Goal: Information Seeking & Learning: Understand process/instructions

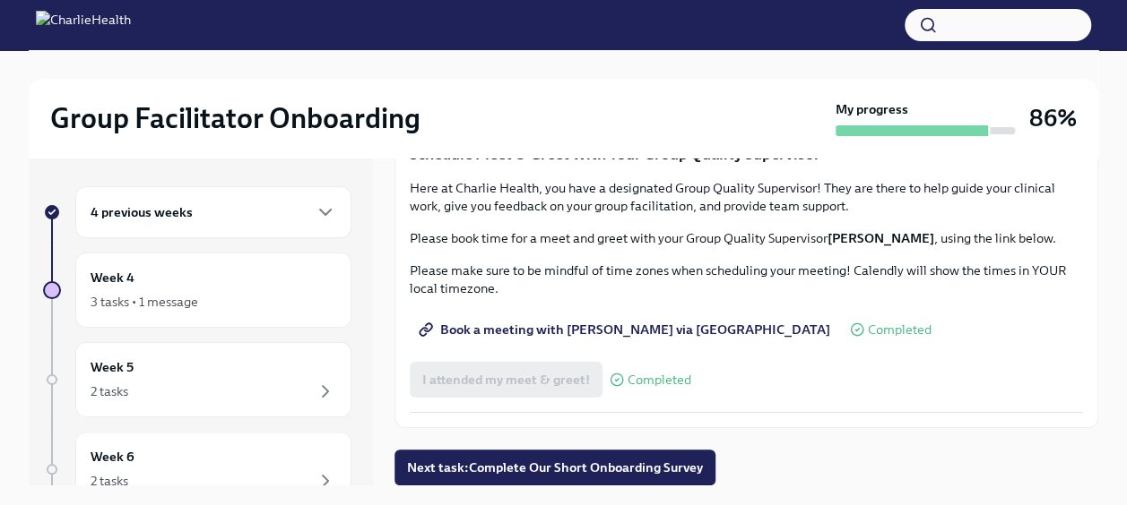
click at [300, 208] on div "4 previous weeks" at bounding box center [214, 213] width 246 height 22
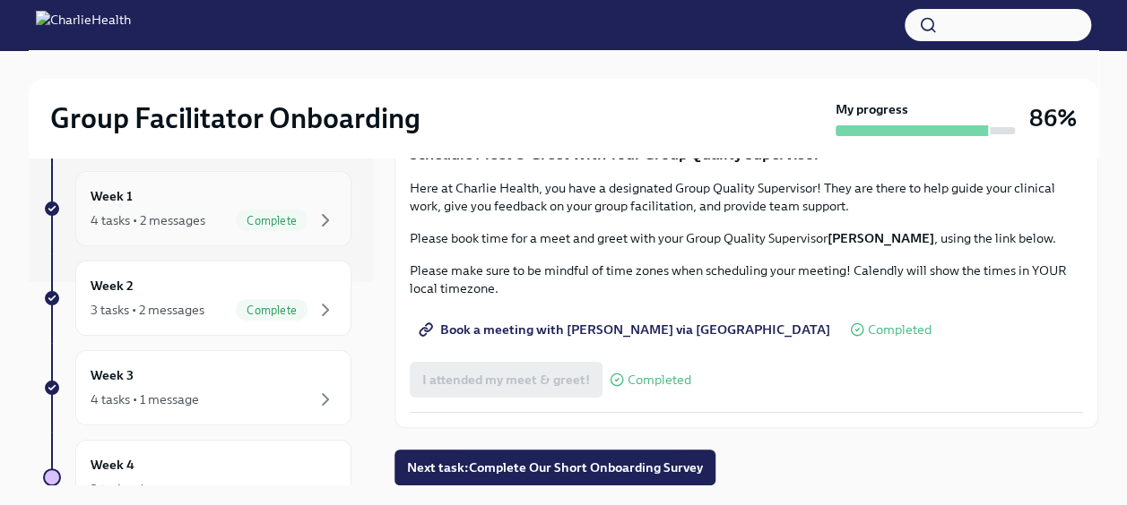
scroll to position [204, 0]
click at [152, 382] on div "Week 3 4 tasks • 1 message" at bounding box center [214, 387] width 246 height 45
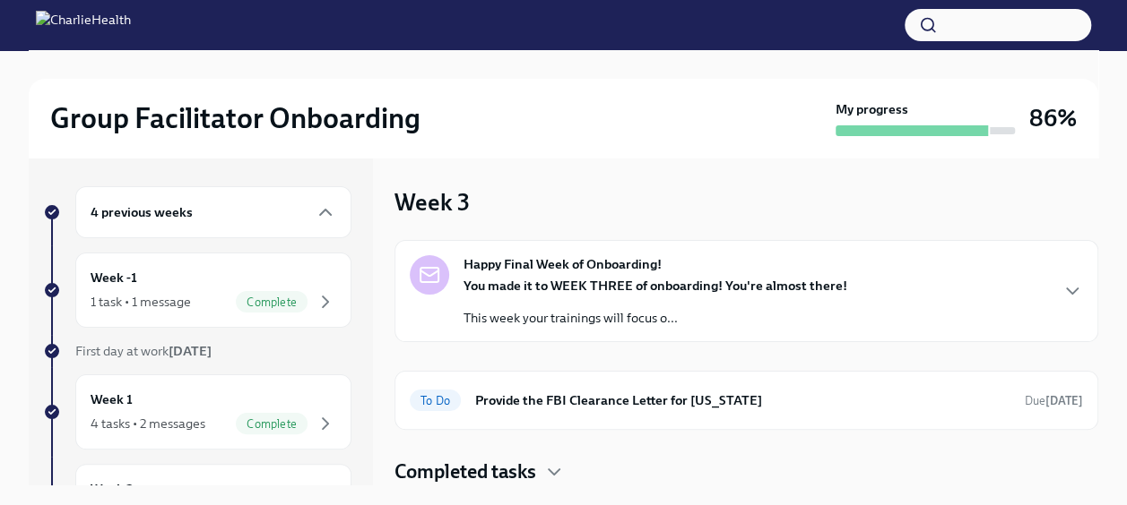
click at [896, 286] on div "Happy Final Week of Onboarding! You made it to WEEK THREE of onboarding! You're…" at bounding box center [746, 291] width 673 height 72
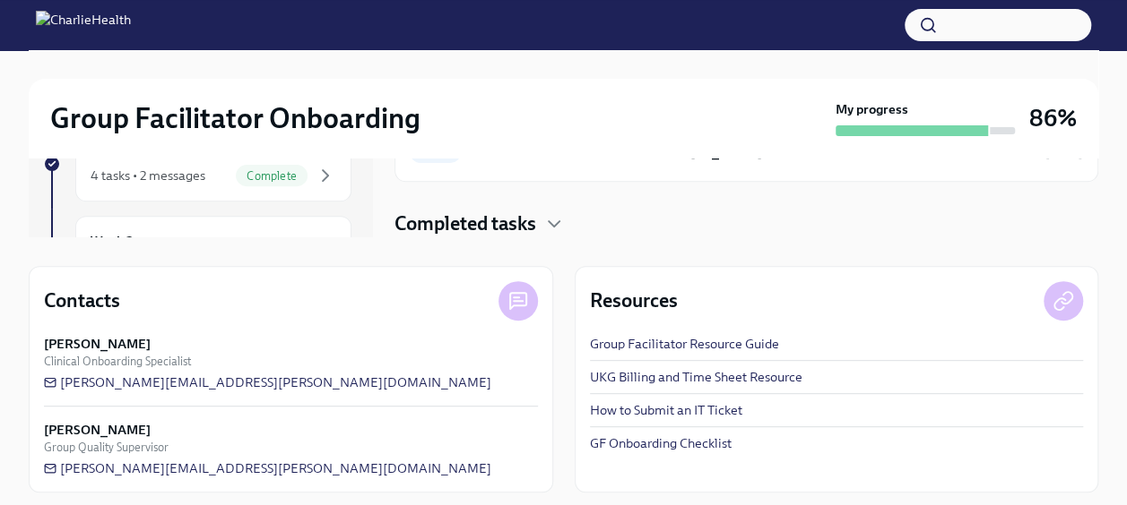
scroll to position [256, 0]
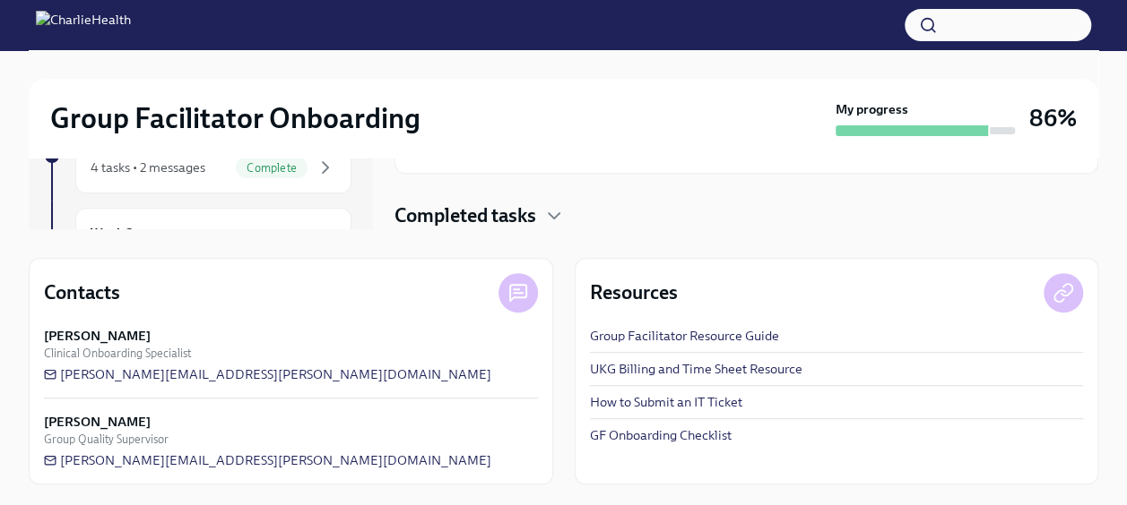
click at [557, 208] on icon "button" at bounding box center [554, 216] width 22 height 22
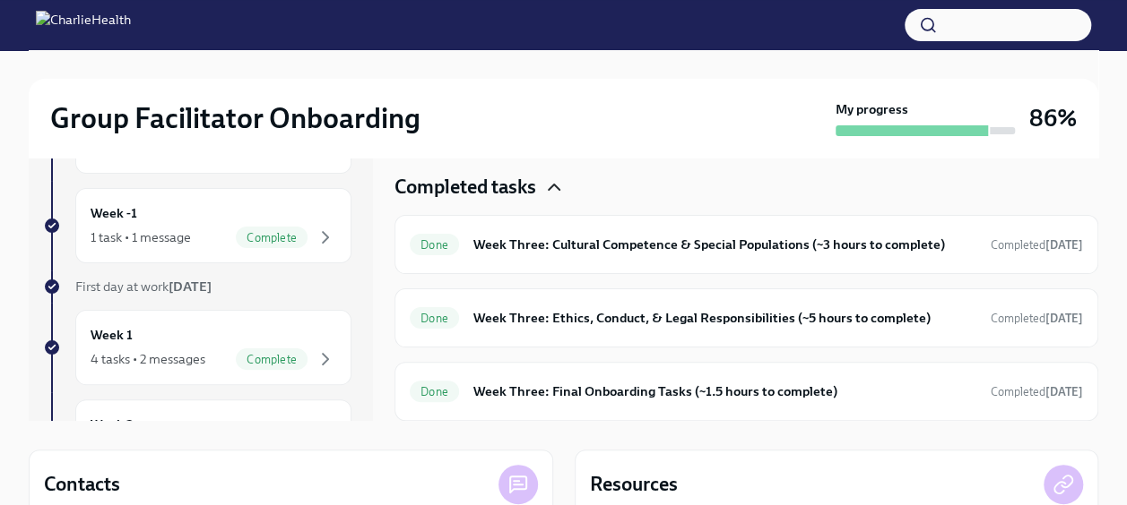
scroll to position [783, 0]
click at [676, 255] on h6 "Week Three: Cultural Competence & Special Populations (~3 hours to complete)" at bounding box center [724, 245] width 503 height 20
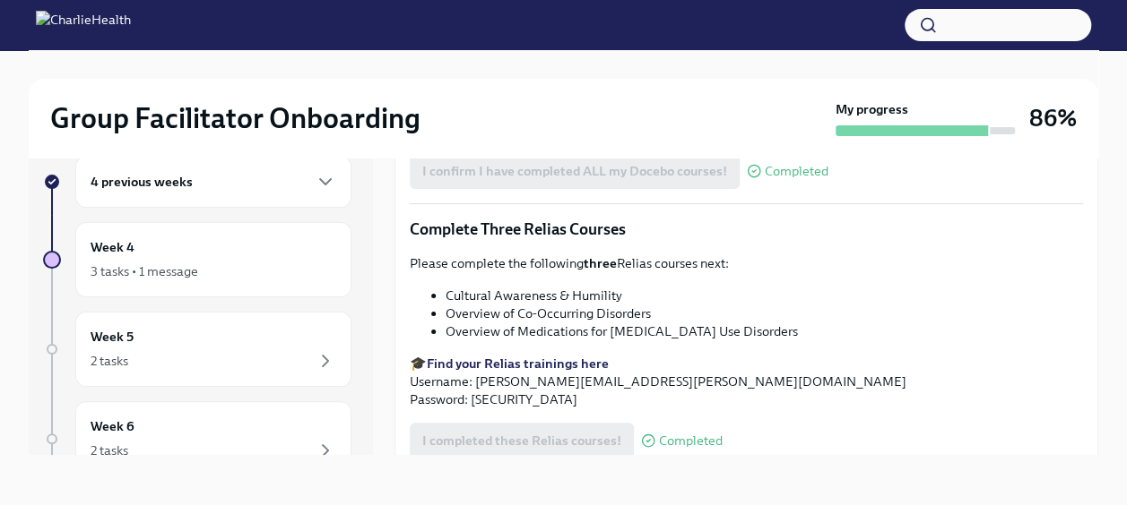
scroll to position [1274, 0]
drag, startPoint x: 520, startPoint y: 393, endPoint x: 470, endPoint y: 398, distance: 50.5
click at [470, 398] on p "🎓 Find your Relias trainings here Username: [PERSON_NAME][EMAIL_ADDRESS][PERSON…" at bounding box center [746, 381] width 673 height 54
copy p "ch1234"
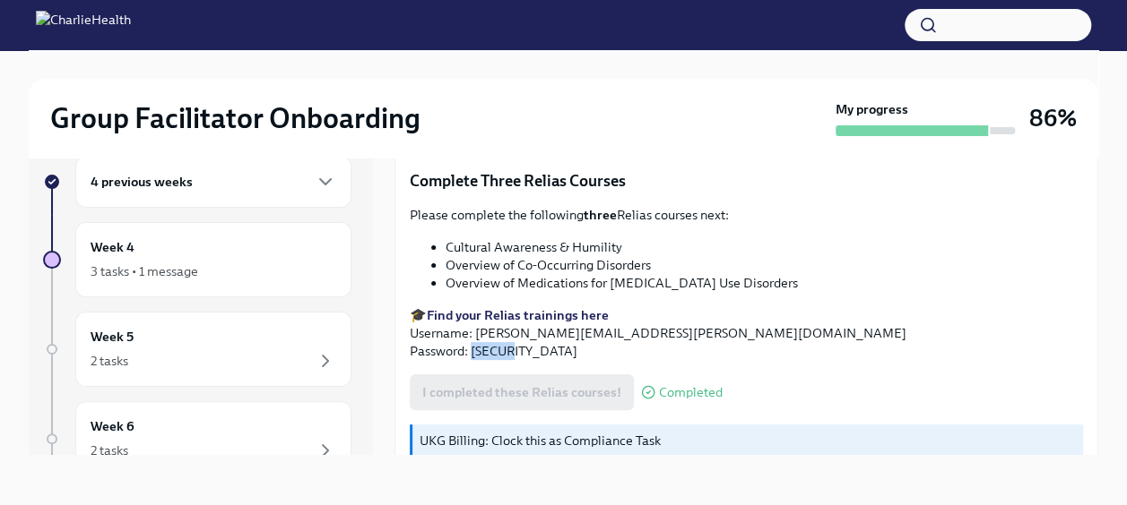
scroll to position [1322, 0]
click at [535, 307] on strong "Find your Relias trainings here" at bounding box center [518, 315] width 182 height 16
